Goal: Task Accomplishment & Management: Complete application form

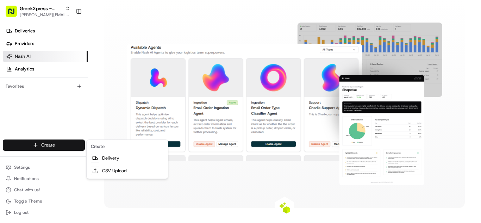
click at [103, 158] on link "Delivery" at bounding box center [127, 158] width 79 height 13
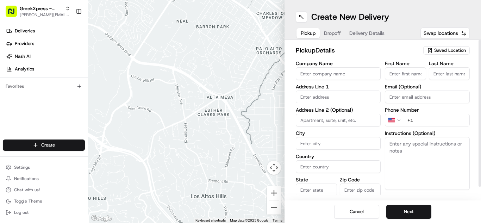
click at [456, 50] on span "Saved Location" at bounding box center [450, 50] width 32 height 6
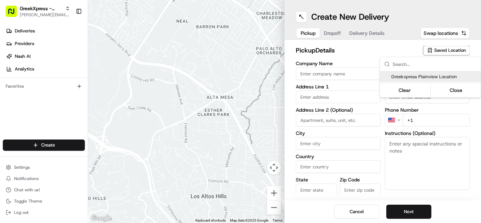
click at [427, 78] on span "Greekxpress Plainview Location" at bounding box center [434, 77] width 87 height 6
type input "Greekxpress Plainview Location"
type input "[STREET_ADDRESS]"
type input "Plainview"
type input "US"
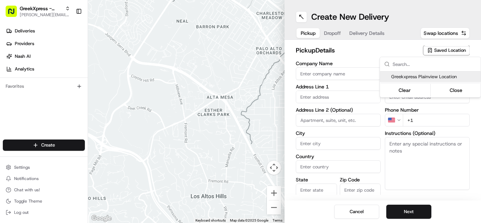
type input "NY"
type input "11803"
type input "Greek"
type input "Xpress"
type input "[PHONE_NUMBER]"
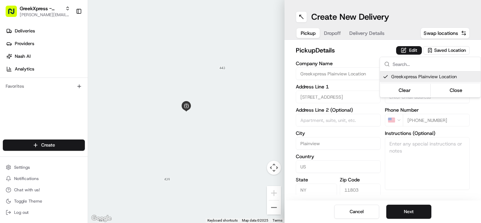
click at [411, 212] on html "GreekXpress - Plainview [EMAIL_ADDRESS][DOMAIN_NAME] Toggle Sidebar Deliveries …" at bounding box center [240, 111] width 481 height 223
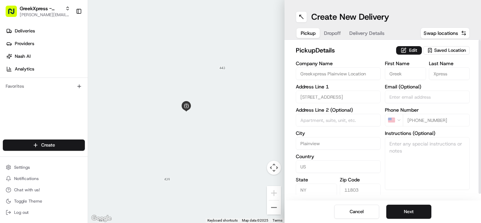
click at [406, 215] on button "Next" at bounding box center [408, 212] width 45 height 14
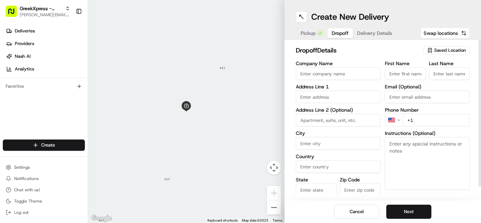
click at [396, 70] on input "First Name" at bounding box center [405, 73] width 41 height 13
type input "[PERSON_NAME]"
click at [446, 73] on input "Last Name" at bounding box center [449, 73] width 41 height 13
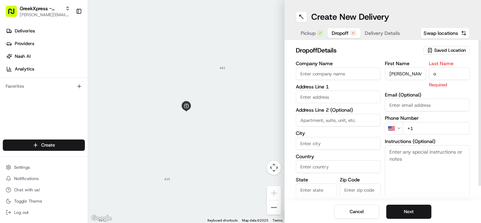
type input "o"
click at [419, 169] on textarea "Instructions (Optional)" at bounding box center [427, 171] width 85 height 53
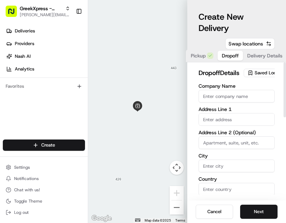
type textarea "PLEASE HAND FOOD DIRECTLY TO CUSTOMER, DO NOT LEAVE IT OUTSIDE, THANK YOU!!"
click at [162, 129] on div at bounding box center [137, 111] width 99 height 223
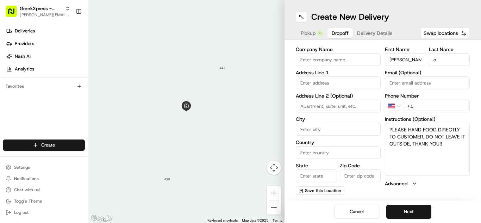
scroll to position [14, 0]
click at [431, 109] on input "+1" at bounding box center [436, 106] width 67 height 13
type input "[PHONE_NUMBER]"
click at [319, 79] on input "text" at bounding box center [338, 82] width 85 height 13
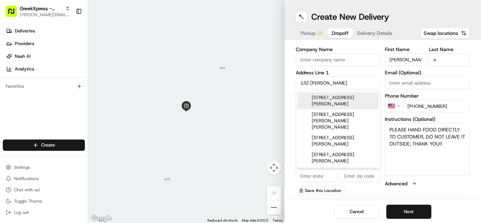
click at [325, 96] on div "[STREET_ADDRESS][PERSON_NAME]" at bounding box center [338, 100] width 81 height 17
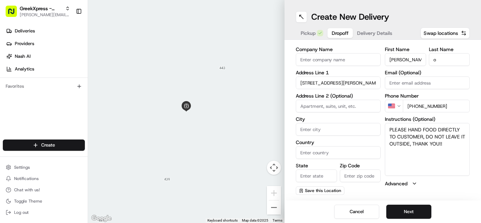
type input "[STREET_ADDRESS][PERSON_NAME]"
type input "[GEOGRAPHIC_DATA]"
type input "NY"
type input "11801"
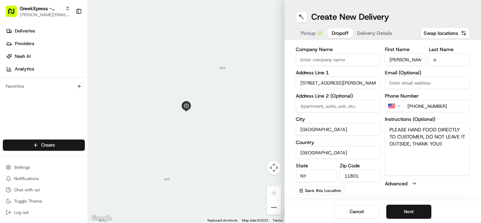
type input "[STREET_ADDRESS][PERSON_NAME]"
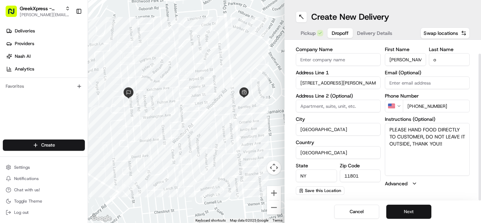
drag, startPoint x: 427, startPoint y: 214, endPoint x: 422, endPoint y: 205, distance: 10.4
click at [427, 213] on button "Next" at bounding box center [408, 212] width 45 height 14
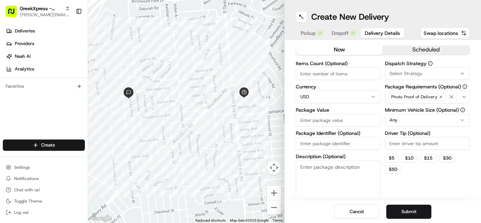
click at [407, 143] on input "Driver Tip (Optional)" at bounding box center [427, 143] width 85 height 13
type input "20.01"
click at [312, 121] on input "Package Value" at bounding box center [338, 120] width 85 height 13
type input "389.00"
click at [412, 214] on button "Submit" at bounding box center [408, 212] width 45 height 14
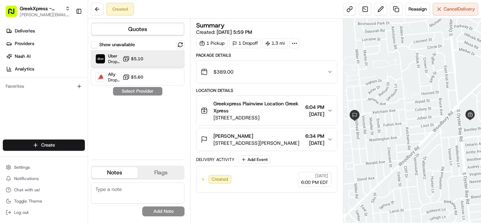
click at [108, 56] on span "Uber" at bounding box center [114, 56] width 12 height 6
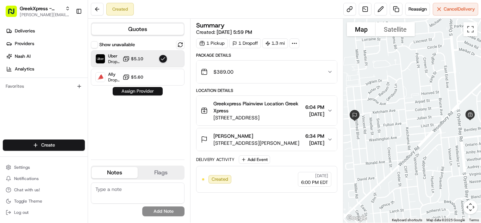
click at [135, 90] on button "Assign Provider" at bounding box center [138, 91] width 50 height 8
